Goal: Task Accomplishment & Management: Use online tool/utility

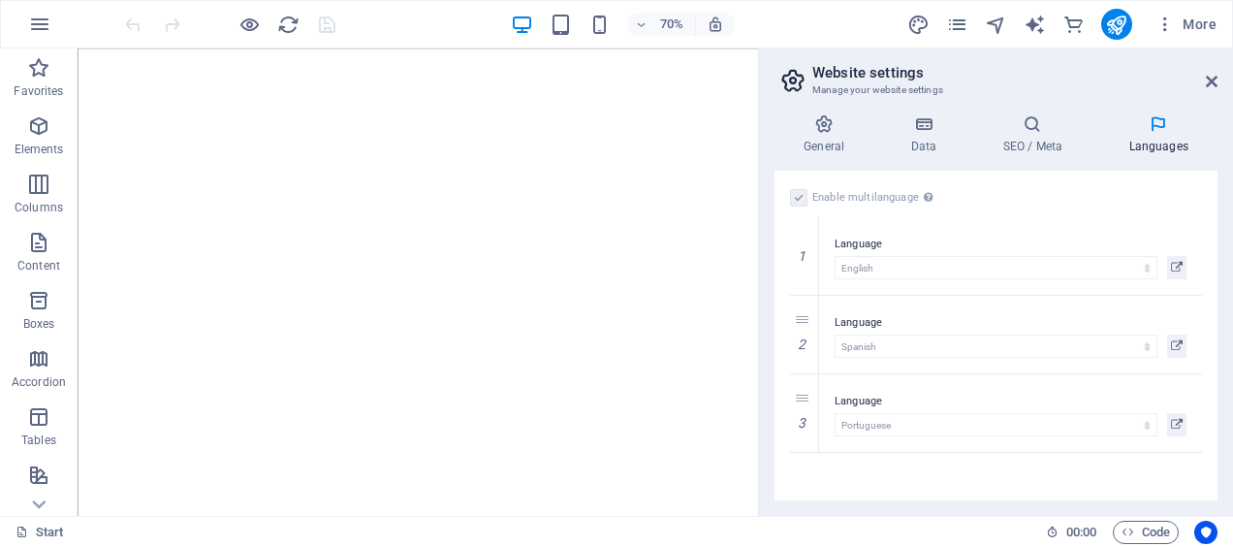
select select "41"
select select "148"
select select "128"
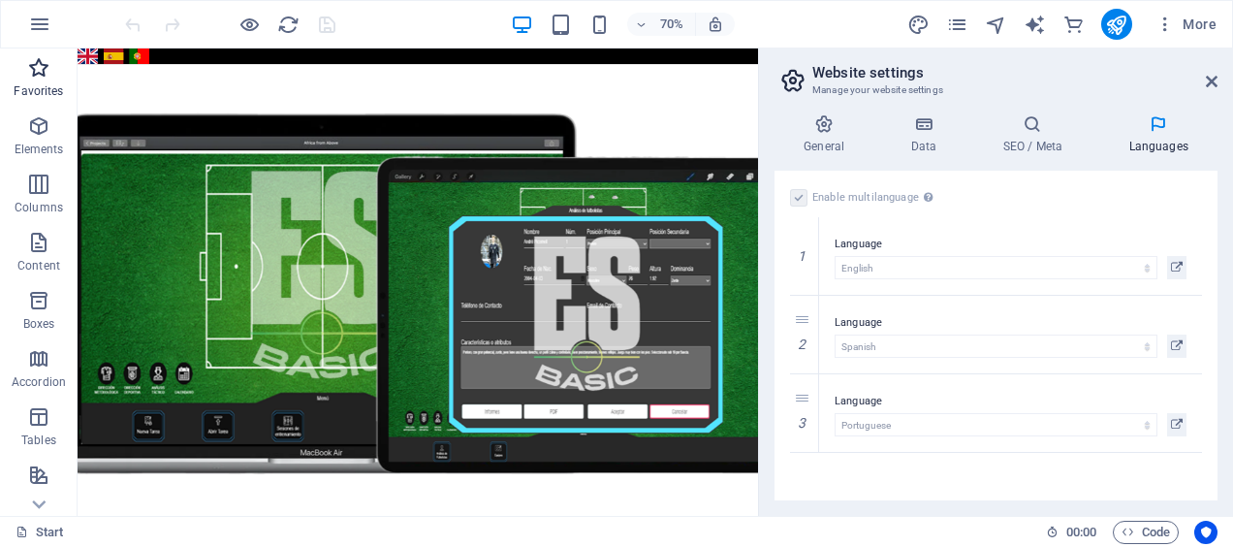
click at [39, 84] on p "Favorites" at bounding box center [38, 91] width 49 height 16
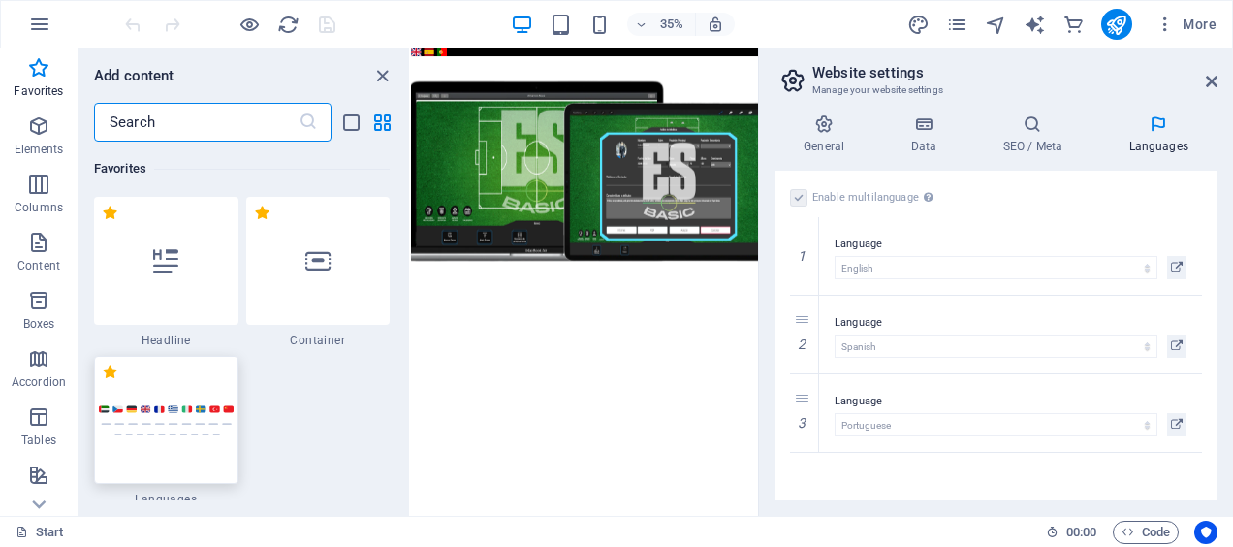
click at [171, 426] on img at bounding box center [166, 420] width 135 height 32
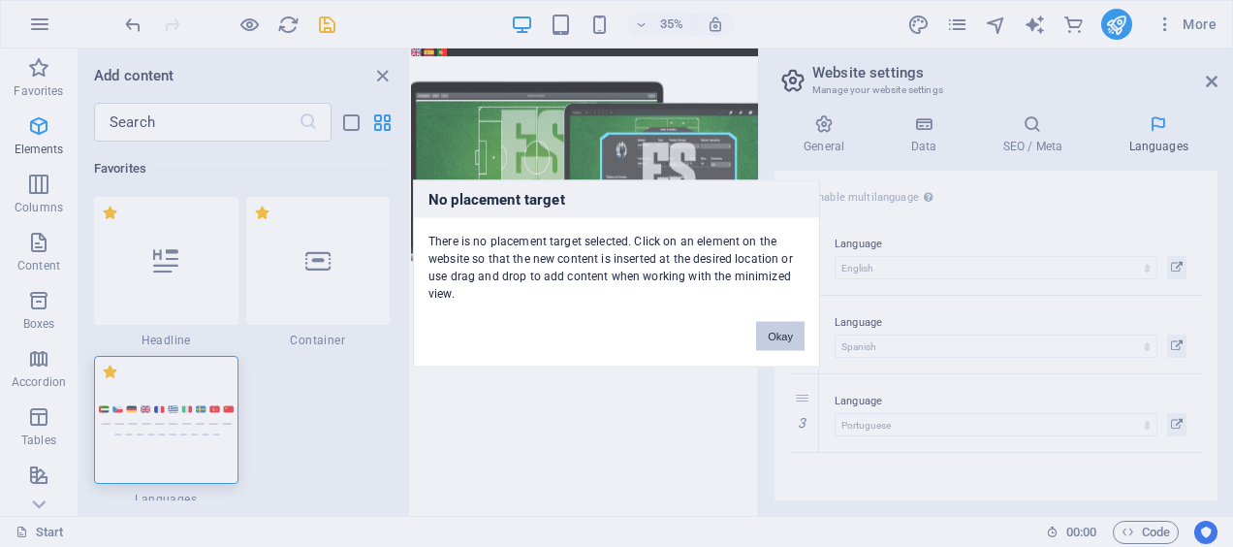
scroll to position [388, 0]
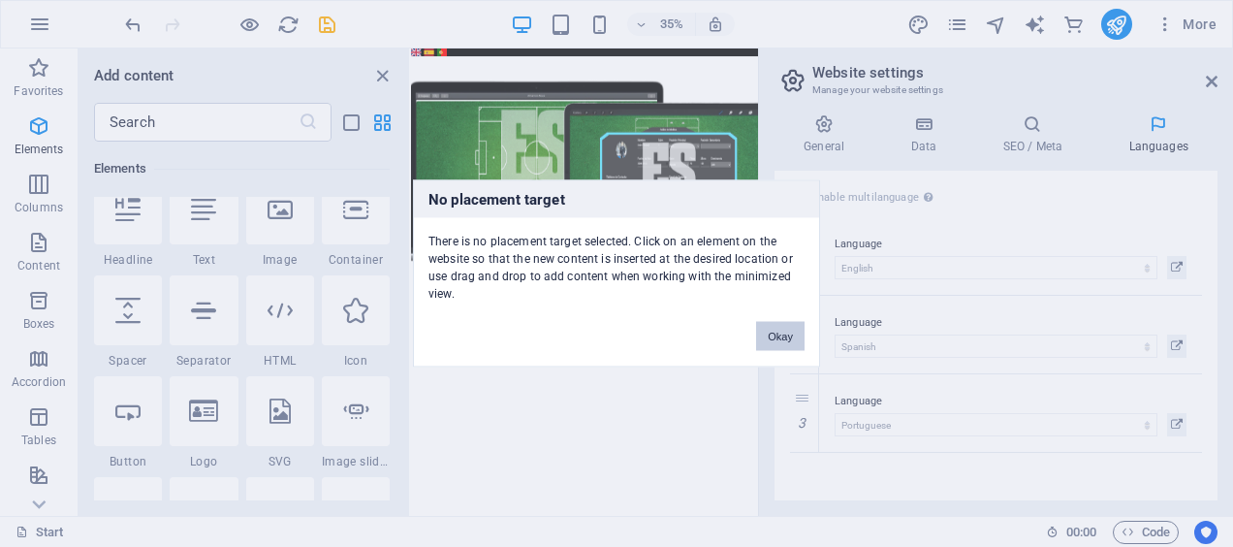
click at [776, 345] on button "Okay" at bounding box center [780, 336] width 48 height 29
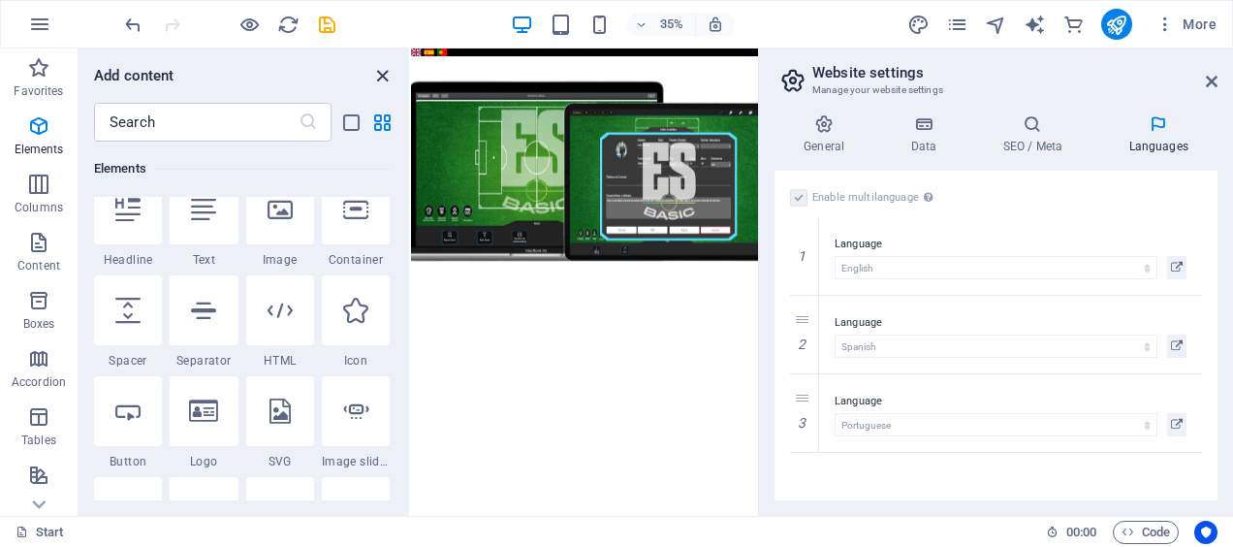
click at [381, 74] on icon "close panel" at bounding box center [382, 76] width 22 height 22
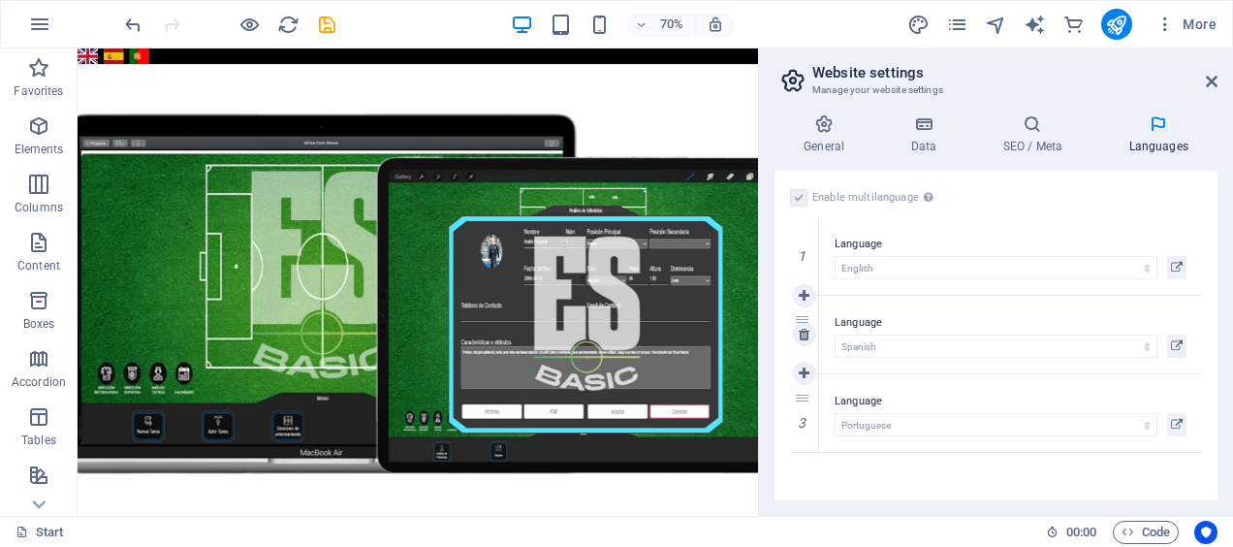
click at [985, 322] on label "Language" at bounding box center [1011, 322] width 352 height 23
click at [1177, 343] on icon at bounding box center [1177, 346] width 12 height 23
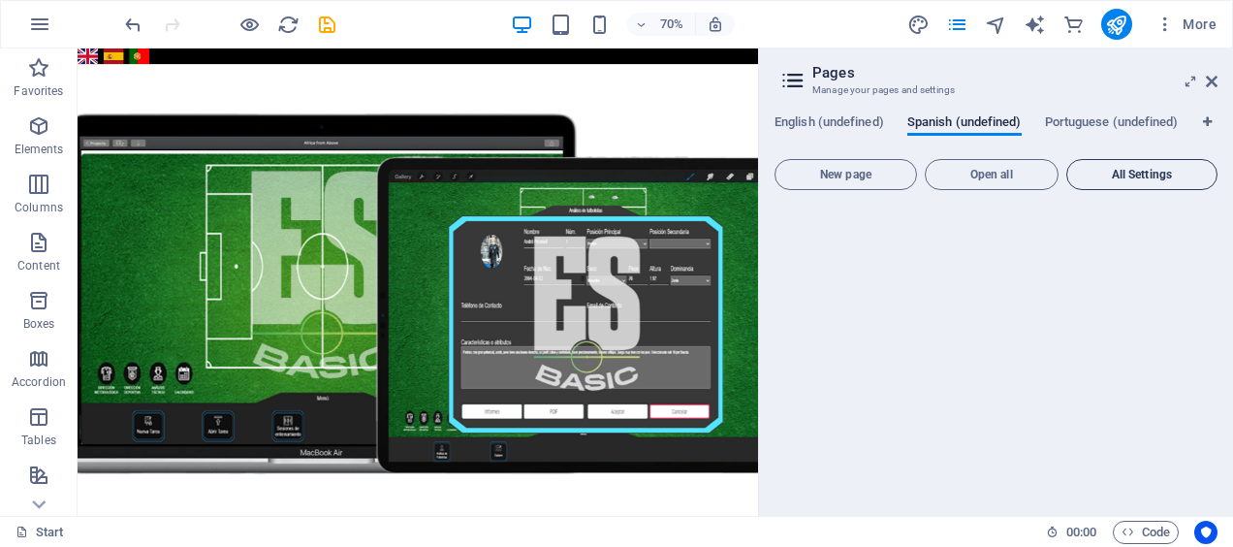
click at [1133, 190] on button "All Settings" at bounding box center [1142, 174] width 151 height 31
click at [1131, 190] on button "All Settings" at bounding box center [1142, 174] width 151 height 31
click at [1009, 180] on span "Open all" at bounding box center [992, 175] width 116 height 12
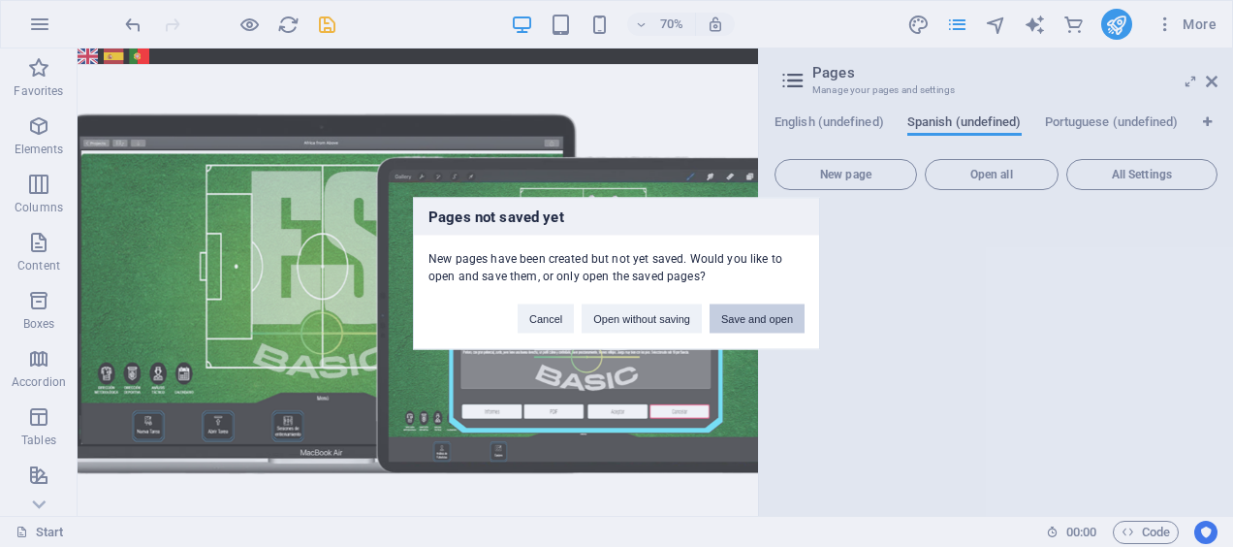
click at [756, 330] on button "Save and open" at bounding box center [757, 318] width 95 height 29
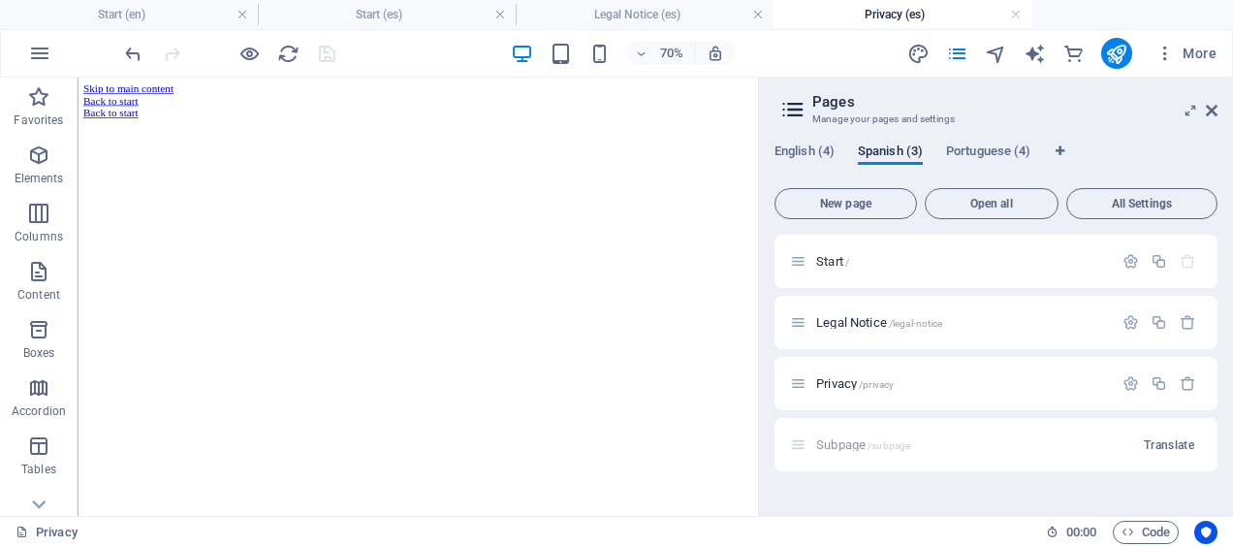
scroll to position [0, 0]
click at [952, 268] on div "Start /" at bounding box center [951, 261] width 323 height 22
click at [162, 107] on div "Back to start" at bounding box center [563, 111] width 957 height 17
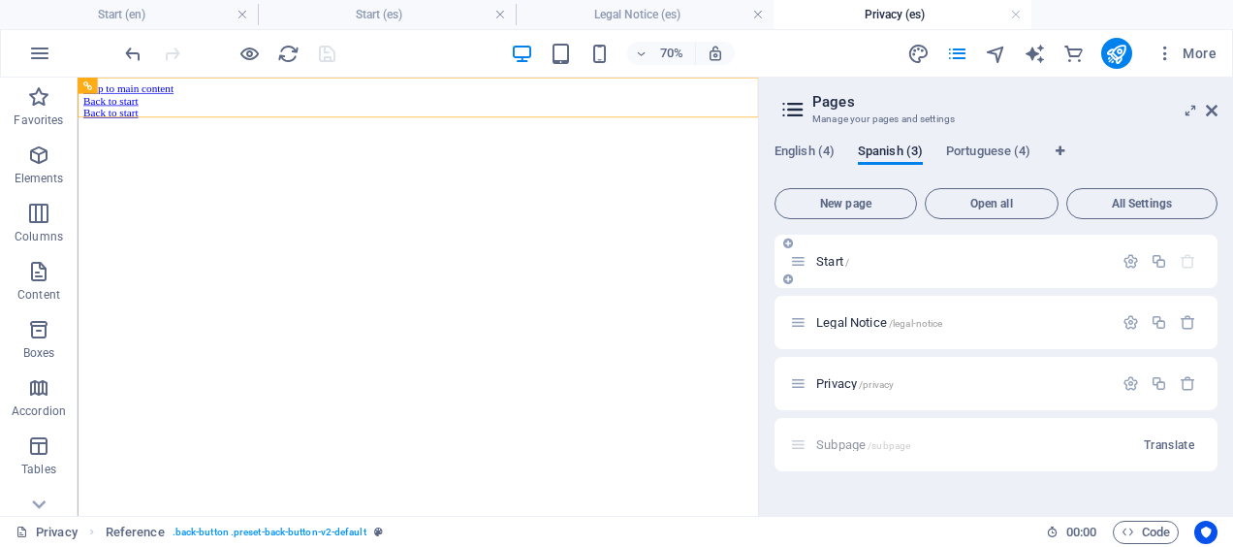
click at [829, 262] on span "Start /" at bounding box center [832, 261] width 33 height 15
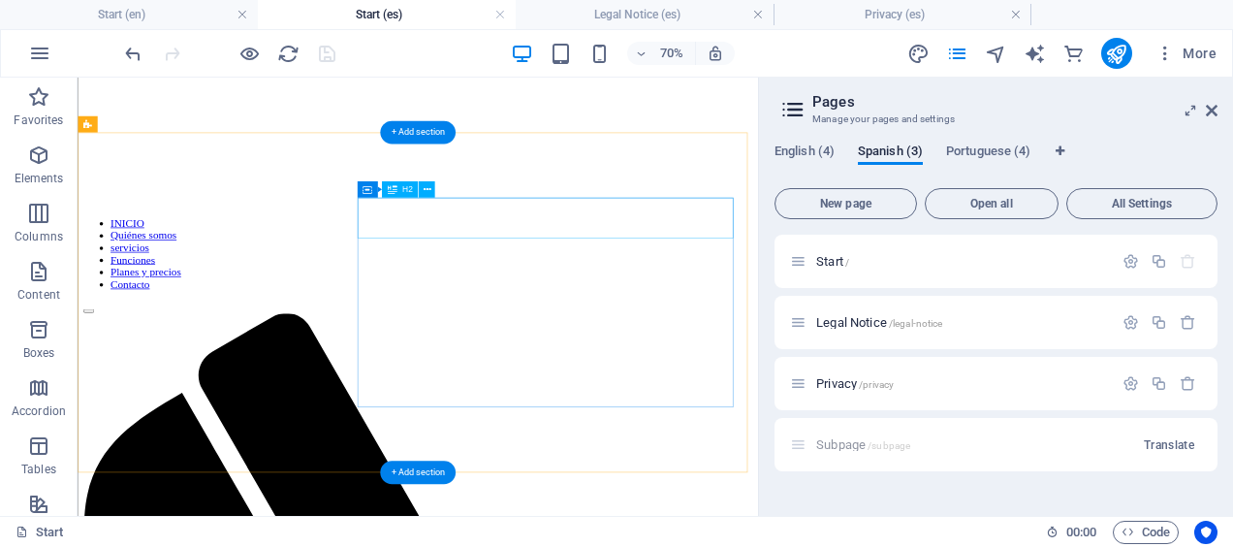
scroll to position [485, 0]
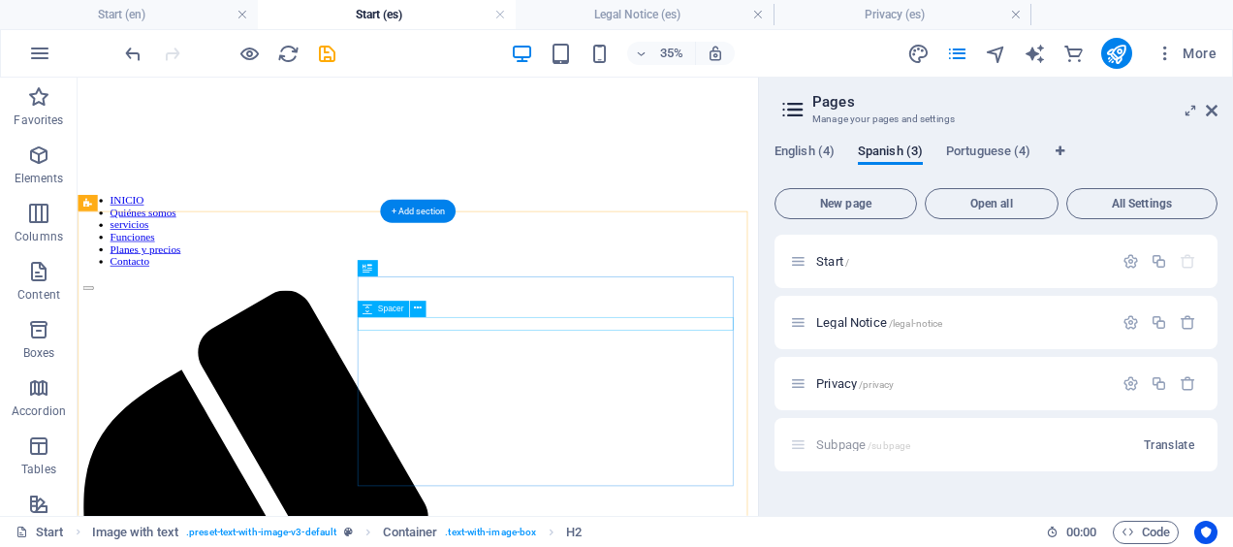
scroll to position [372, 0]
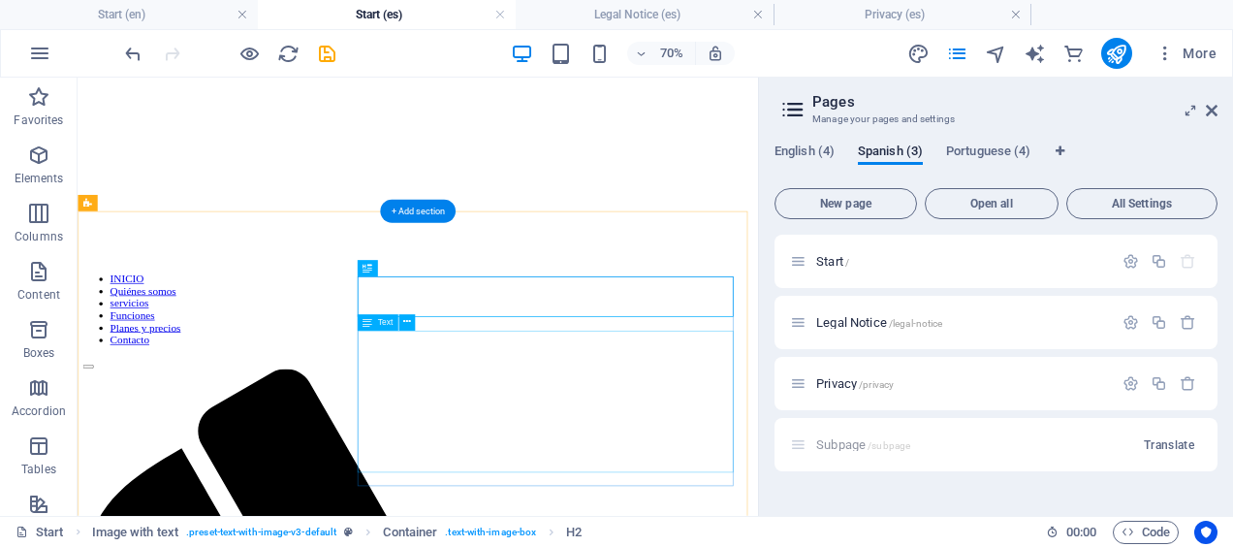
click at [370, 347] on div "Slider Slider H1 Banner Banner Container Slider Slider Container Spacer Slider …" at bounding box center [418, 297] width 681 height 438
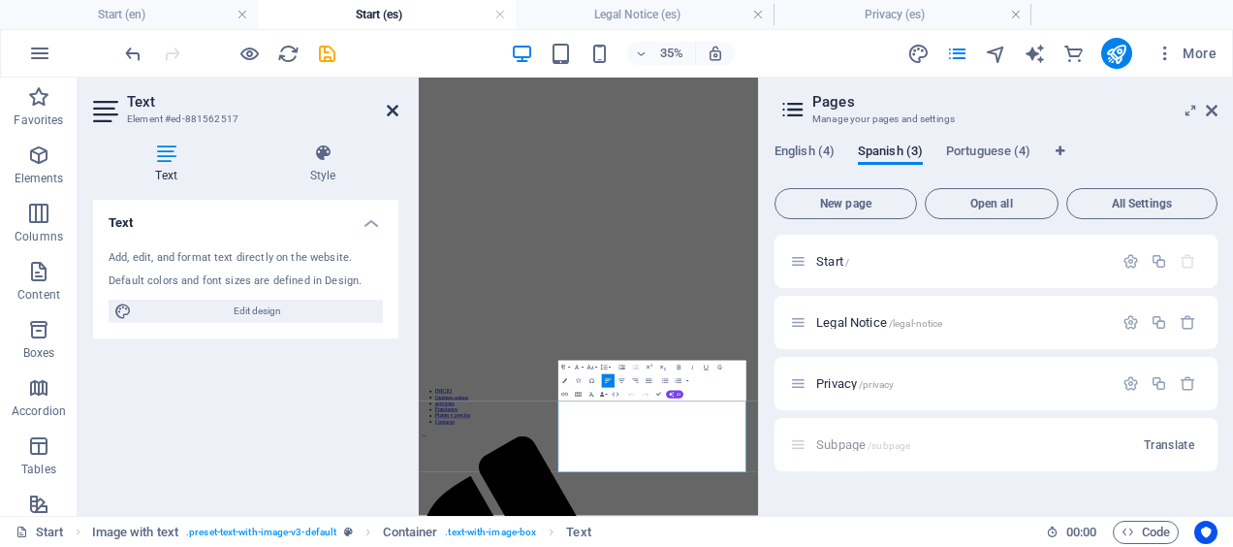
drag, startPoint x: 418, startPoint y: 386, endPoint x: 396, endPoint y: 116, distance: 270.5
click at [396, 116] on icon at bounding box center [393, 111] width 12 height 16
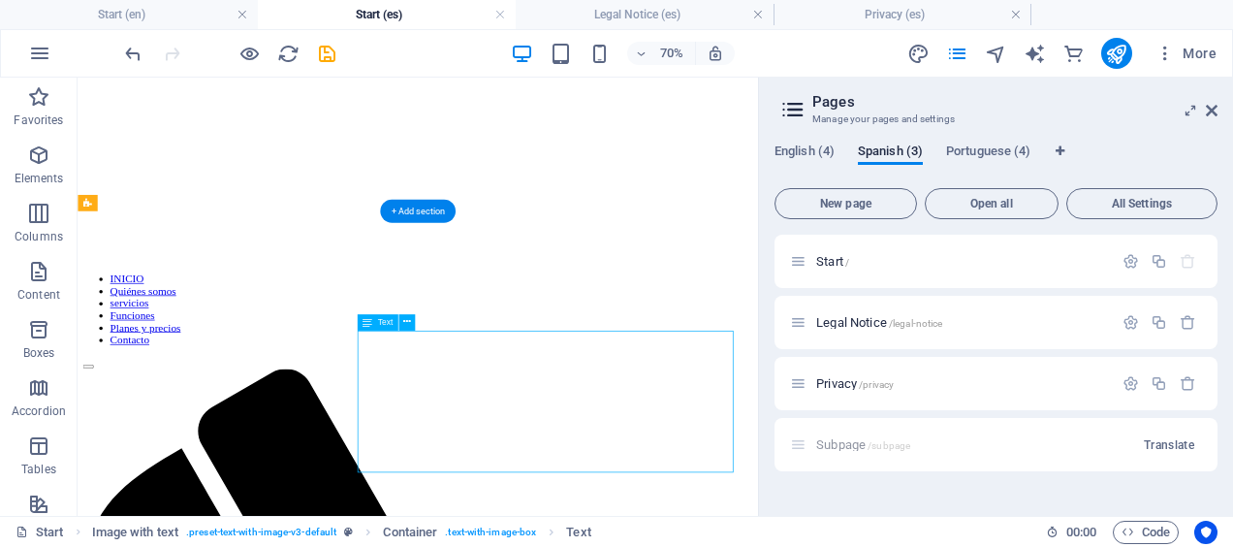
drag, startPoint x: 721, startPoint y: 611, endPoint x: 651, endPoint y: 606, distance: 70.9
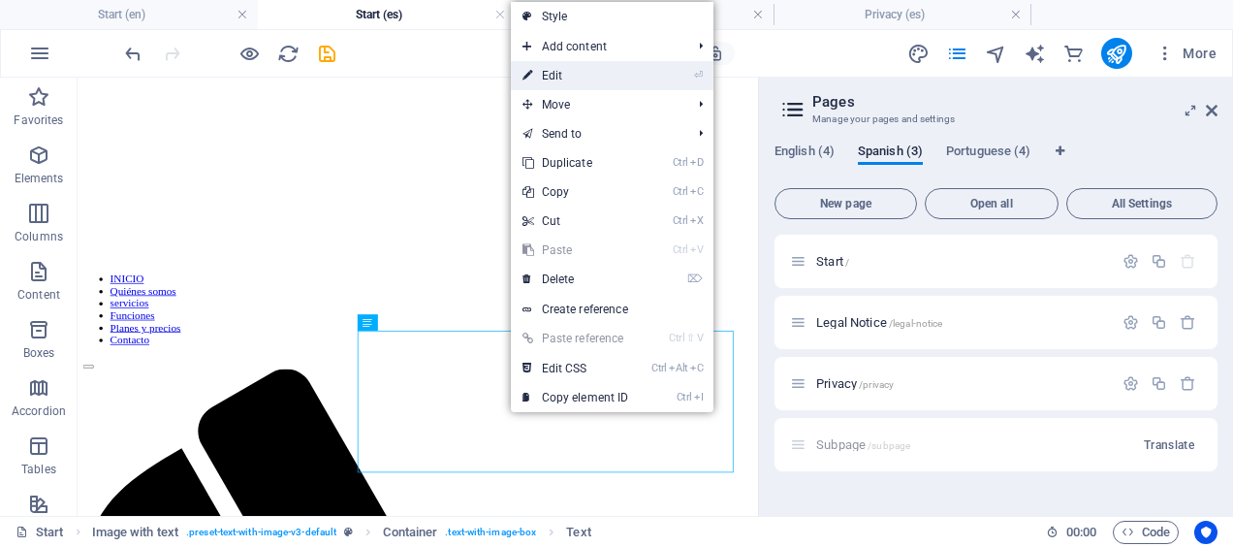
click at [542, 87] on link "⏎ Edit" at bounding box center [576, 75] width 130 height 29
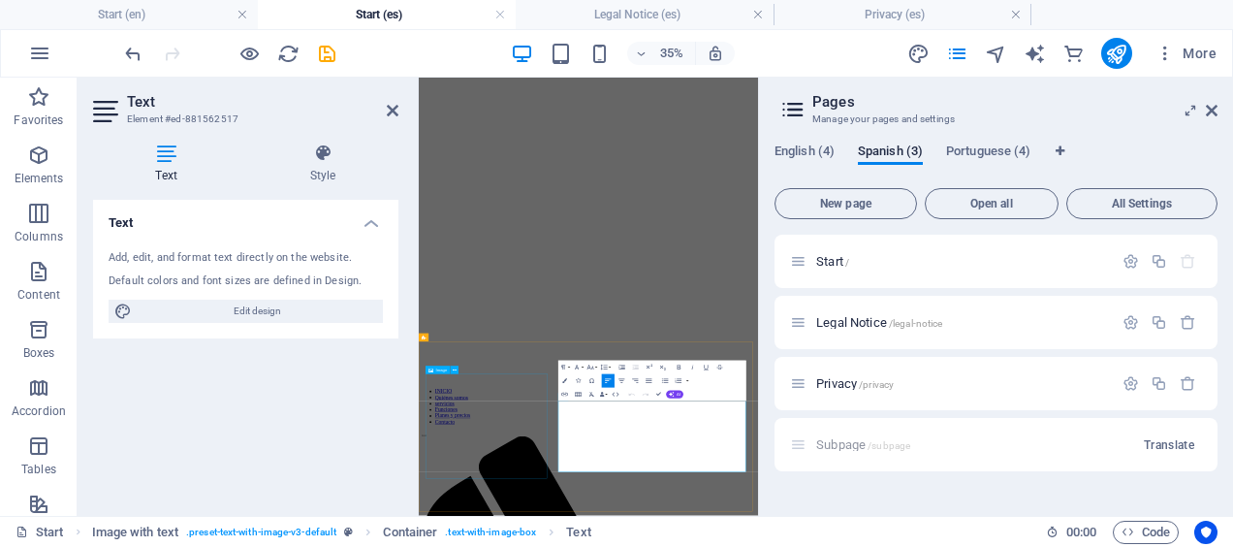
drag, startPoint x: 1065, startPoint y: 1174, endPoint x: 768, endPoint y: 1015, distance: 336.6
copy p "At ES-Basic, our team has dedicated years to working in different roles within …"
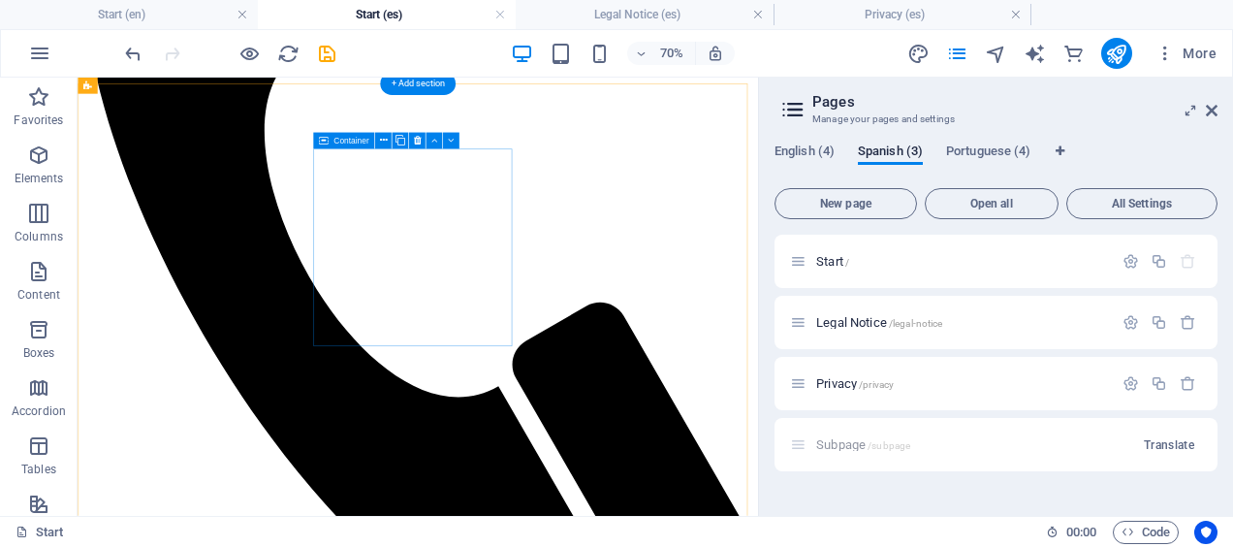
scroll to position [1148, 0]
